Goal: Task Accomplishment & Management: Use online tool/utility

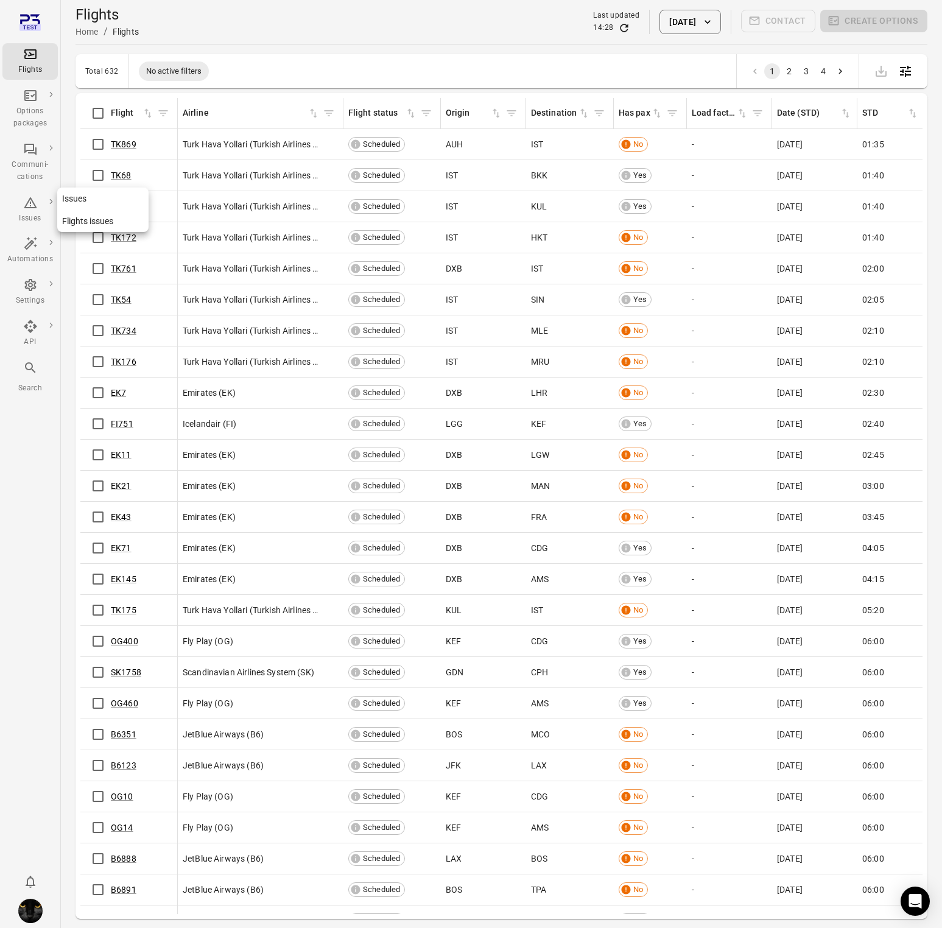
click at [27, 216] on div "Issues" at bounding box center [30, 218] width 46 height 12
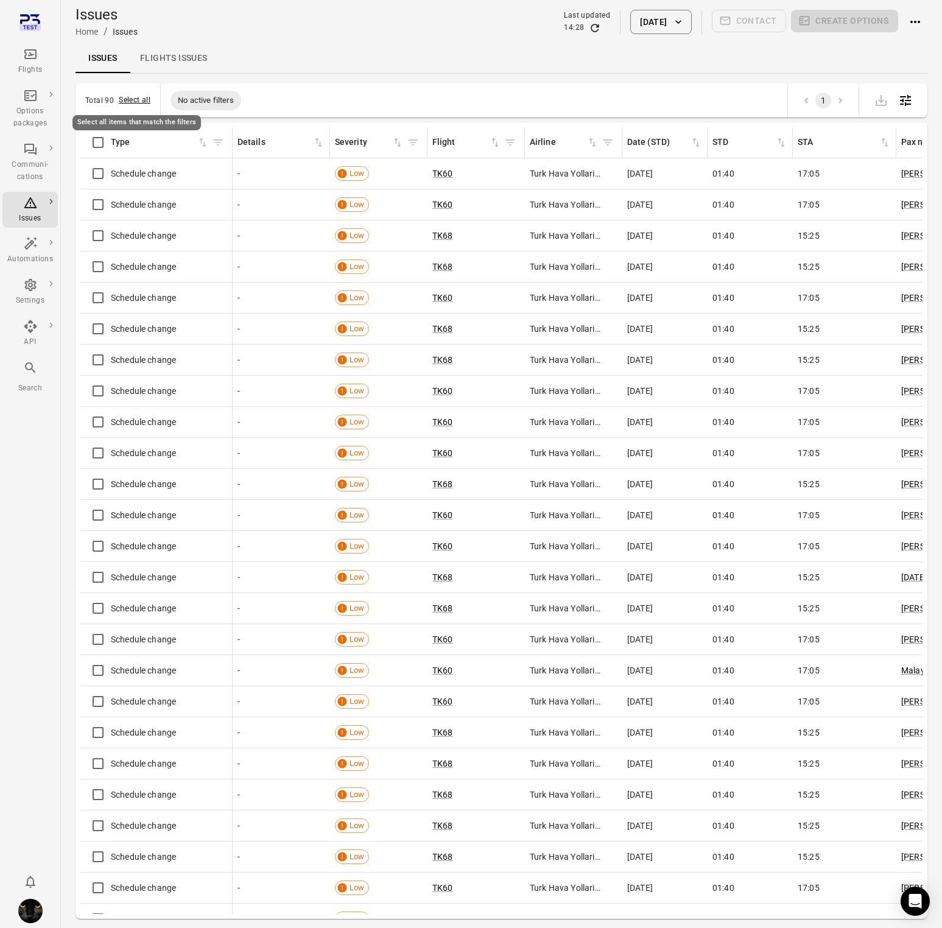
click at [131, 101] on button "Select all" at bounding box center [135, 100] width 32 height 12
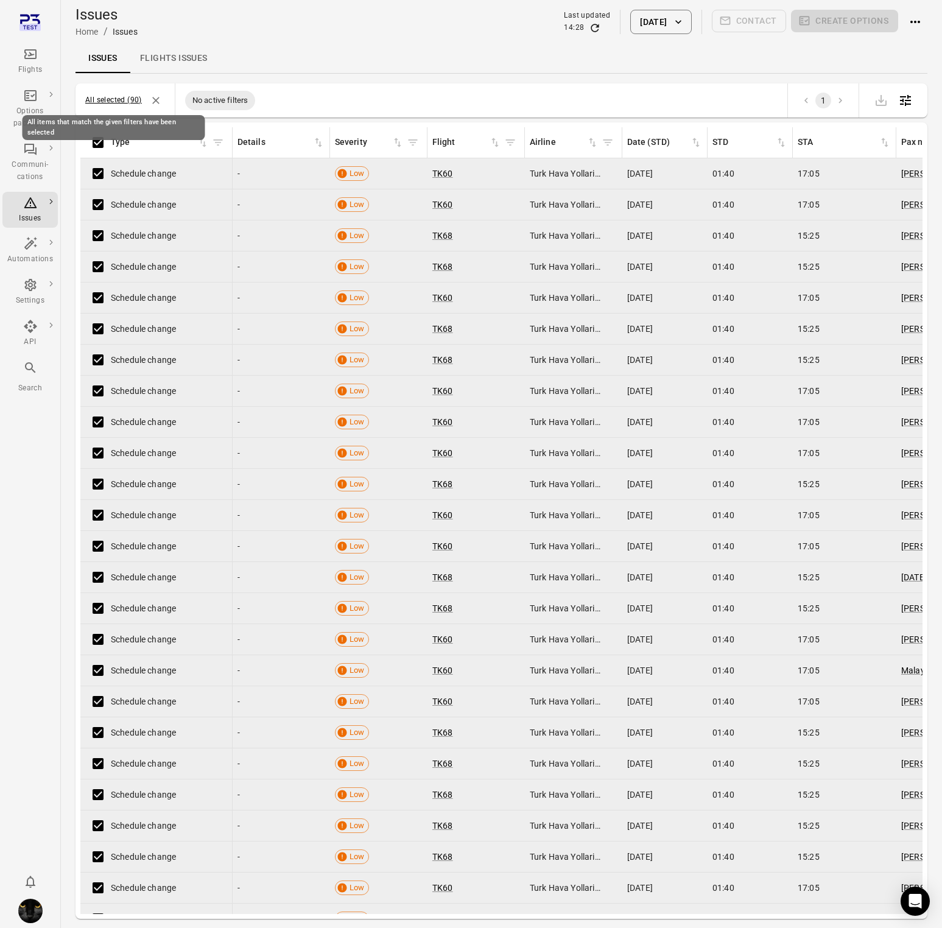
click at [131, 101] on button "All selected (90)" at bounding box center [113, 100] width 57 height 12
click at [155, 102] on icon "Deselect all items" at bounding box center [156, 100] width 12 height 12
